Goal: Browse casually

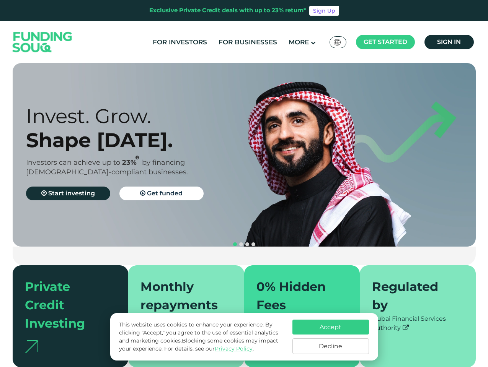
click at [385, 42] on span "Get started" at bounding box center [385, 41] width 44 height 7
click at [244, 155] on div "Invest. Grow. Shape [DATE]. Investors can achieve up to 23% by financing [DEMOG…" at bounding box center [141, 155] width 231 height 102
click at [0, 208] on section "Prosperity Meets Principle. Shariah Compliance [DEMOGRAPHIC_DATA] compliant inv…" at bounding box center [244, 215] width 488 height 304
click at [244, 241] on button "navigation" at bounding box center [247, 244] width 6 height 6
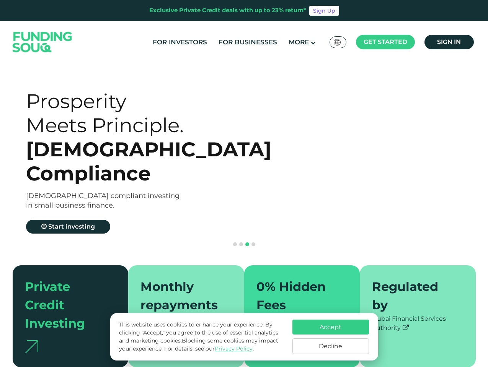
click at [235, 242] on span "navigation" at bounding box center [235, 244] width 4 height 4
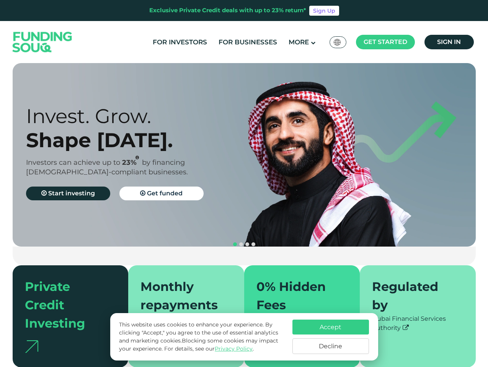
click at [241, 242] on span "navigation" at bounding box center [241, 244] width 4 height 4
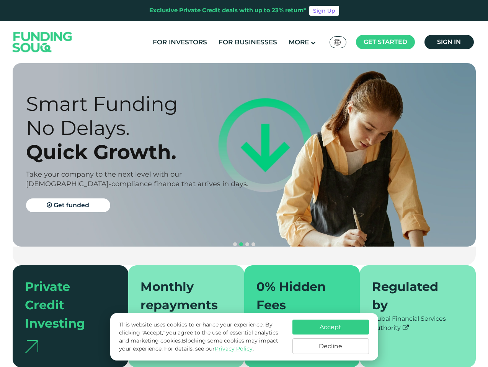
click at [247, 242] on span "navigation" at bounding box center [247, 244] width 4 height 4
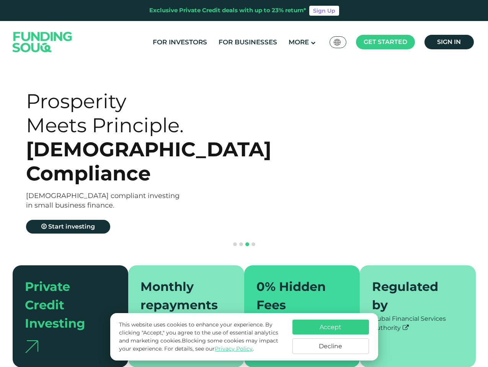
click at [253, 242] on span "navigation" at bounding box center [253, 244] width 4 height 4
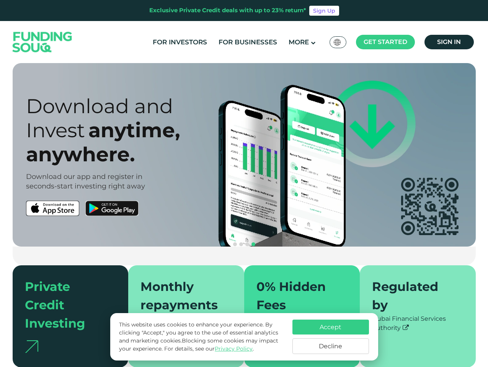
click at [330, 337] on div "Accept Decline" at bounding box center [330, 337] width 76 height 34
